Goal: Task Accomplishment & Management: Manage account settings

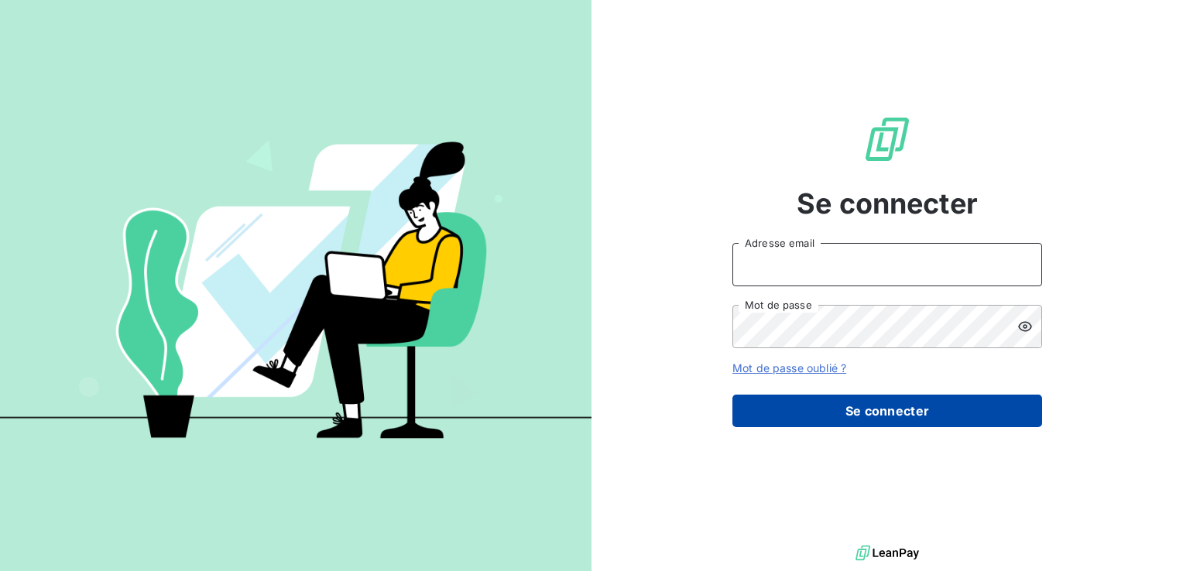
type input "[EMAIL_ADDRESS][DOMAIN_NAME]"
click at [889, 416] on button "Se connecter" at bounding box center [887, 411] width 310 height 33
